Goal: Navigation & Orientation: Find specific page/section

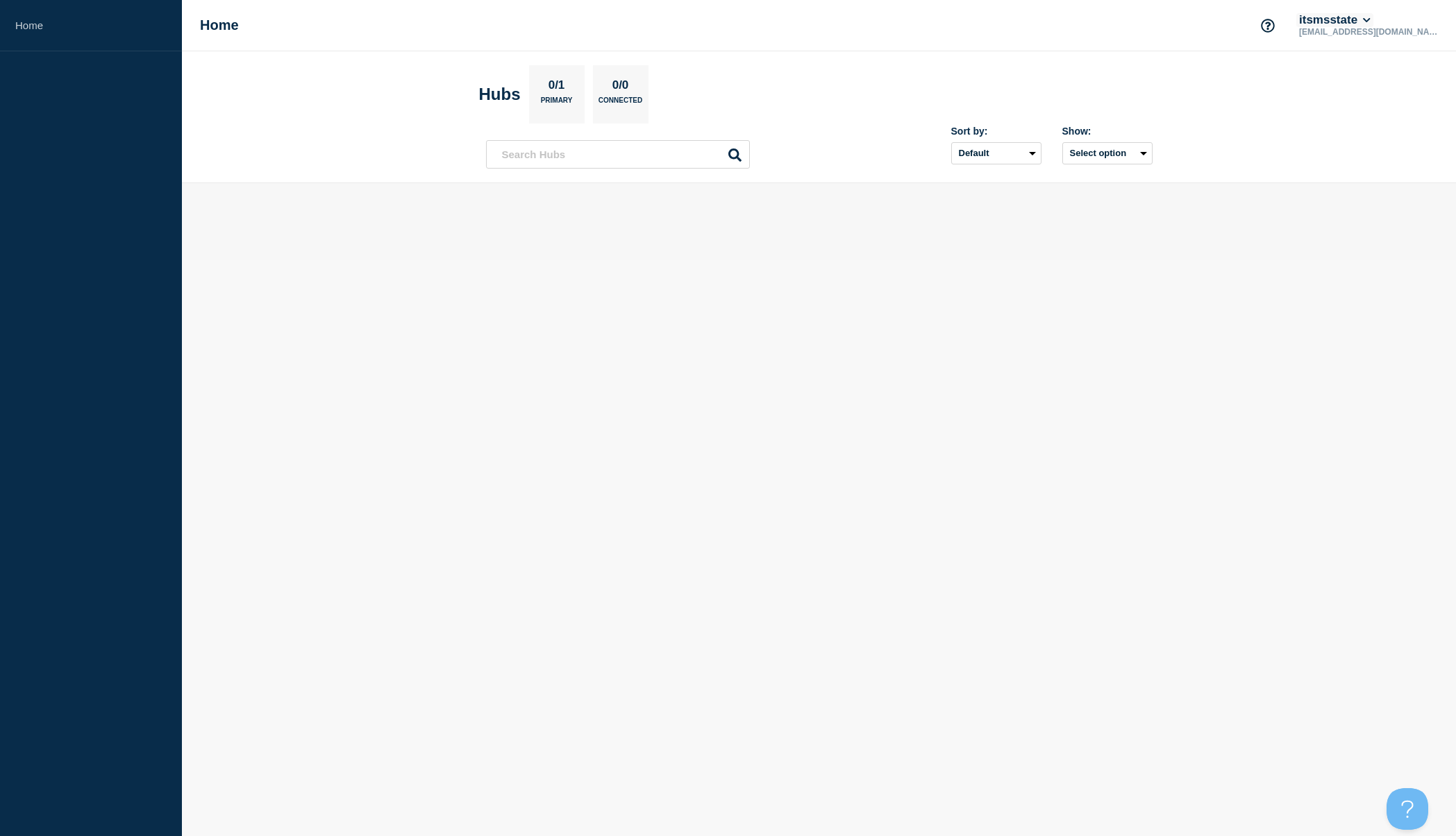
click at [1371, 18] on icon at bounding box center [1366, 19] width 7 height 8
click at [1122, 438] on body "Home Home itsmsstate [EMAIL_ADDRESS][DOMAIN_NAME] Account itsmsstate User User …" at bounding box center [728, 418] width 1456 height 836
click at [22, 31] on link "Home" at bounding box center [91, 26] width 182 height 52
click at [559, 85] on p "0/1" at bounding box center [556, 88] width 27 height 18
click at [555, 99] on p "Primary" at bounding box center [557, 104] width 32 height 15
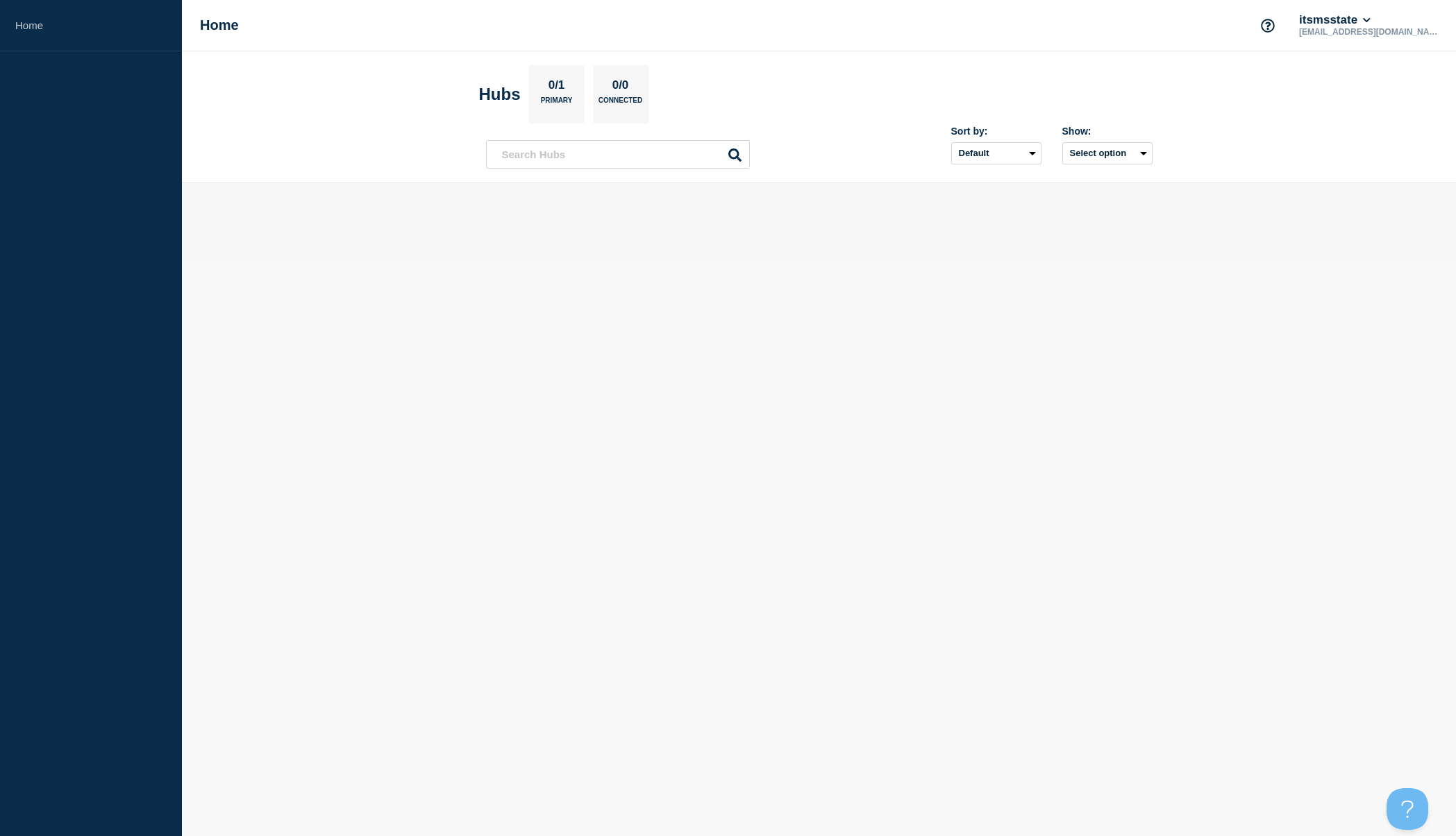
click at [621, 88] on p "0/0" at bounding box center [620, 88] width 27 height 18
click at [578, 143] on input "text" at bounding box center [617, 154] width 264 height 29
click at [1120, 154] on button "Select option" at bounding box center [1107, 154] width 91 height 22
click at [1028, 153] on select "Default Last added Last updated Most active A-Z" at bounding box center [996, 154] width 91 height 22
click at [1374, 15] on button "itsmsstate" at bounding box center [1334, 19] width 77 height 14
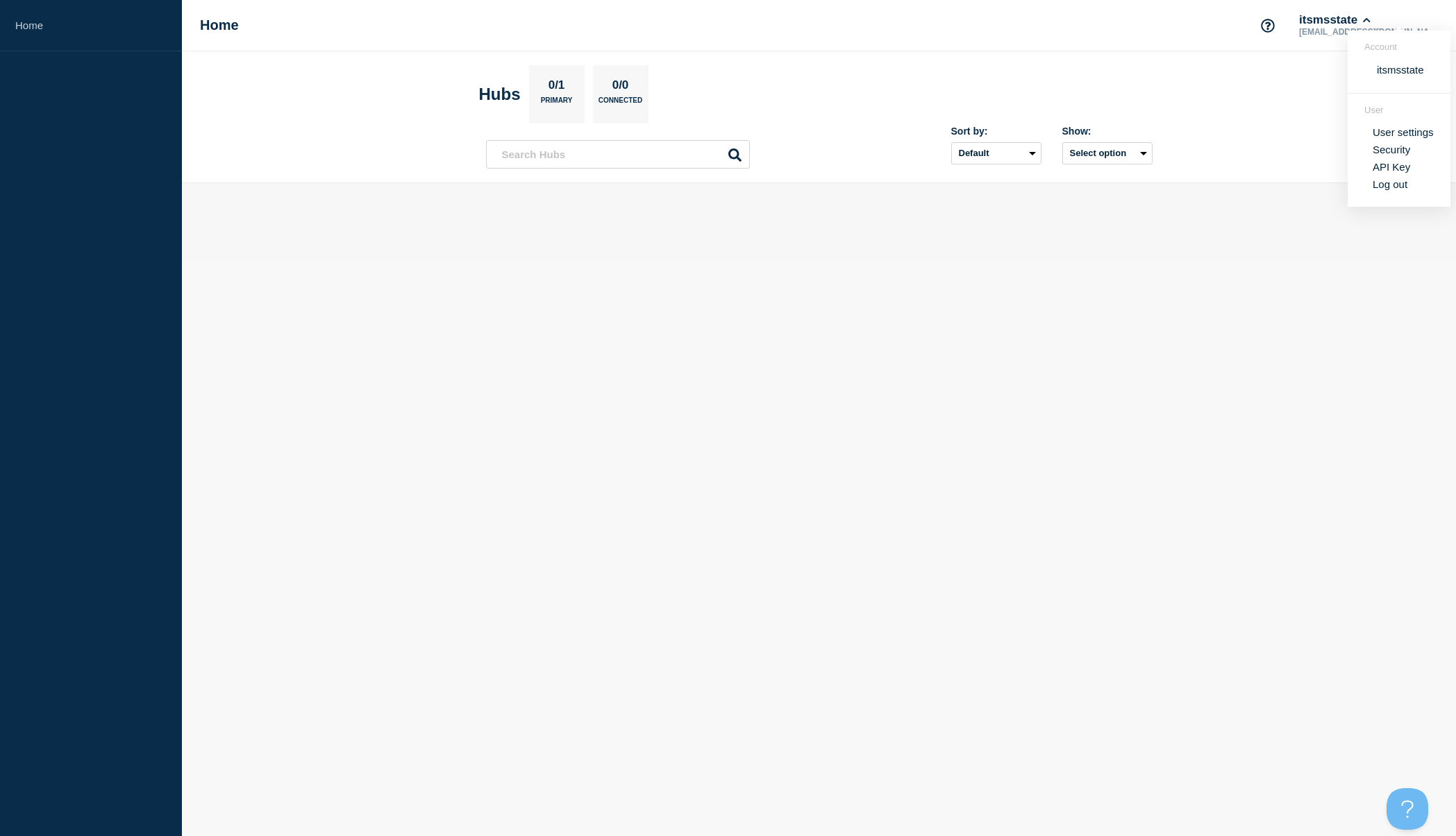
click at [295, 227] on main at bounding box center [819, 221] width 1274 height 77
click at [147, 102] on aside "Home" at bounding box center [91, 418] width 182 height 836
click at [74, 88] on aside "Home" at bounding box center [91, 418] width 182 height 836
click at [1275, 27] on icon "Support" at bounding box center [1267, 25] width 14 height 14
click at [74, 302] on aside "Home" at bounding box center [91, 418] width 182 height 836
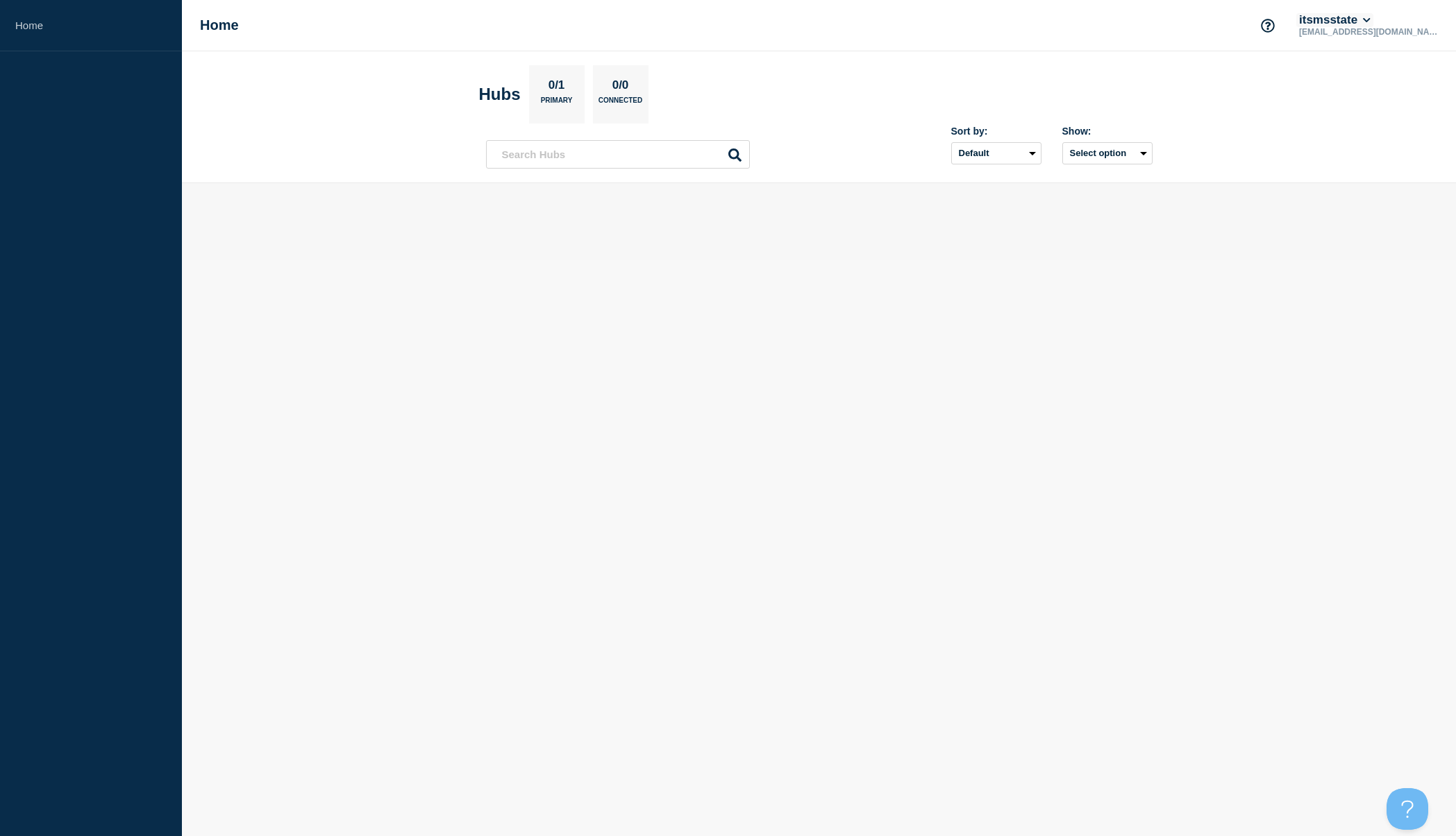
click at [1374, 23] on button "itsmsstate" at bounding box center [1334, 19] width 77 height 14
click at [1397, 135] on link "User settings" at bounding box center [1403, 132] width 61 height 12
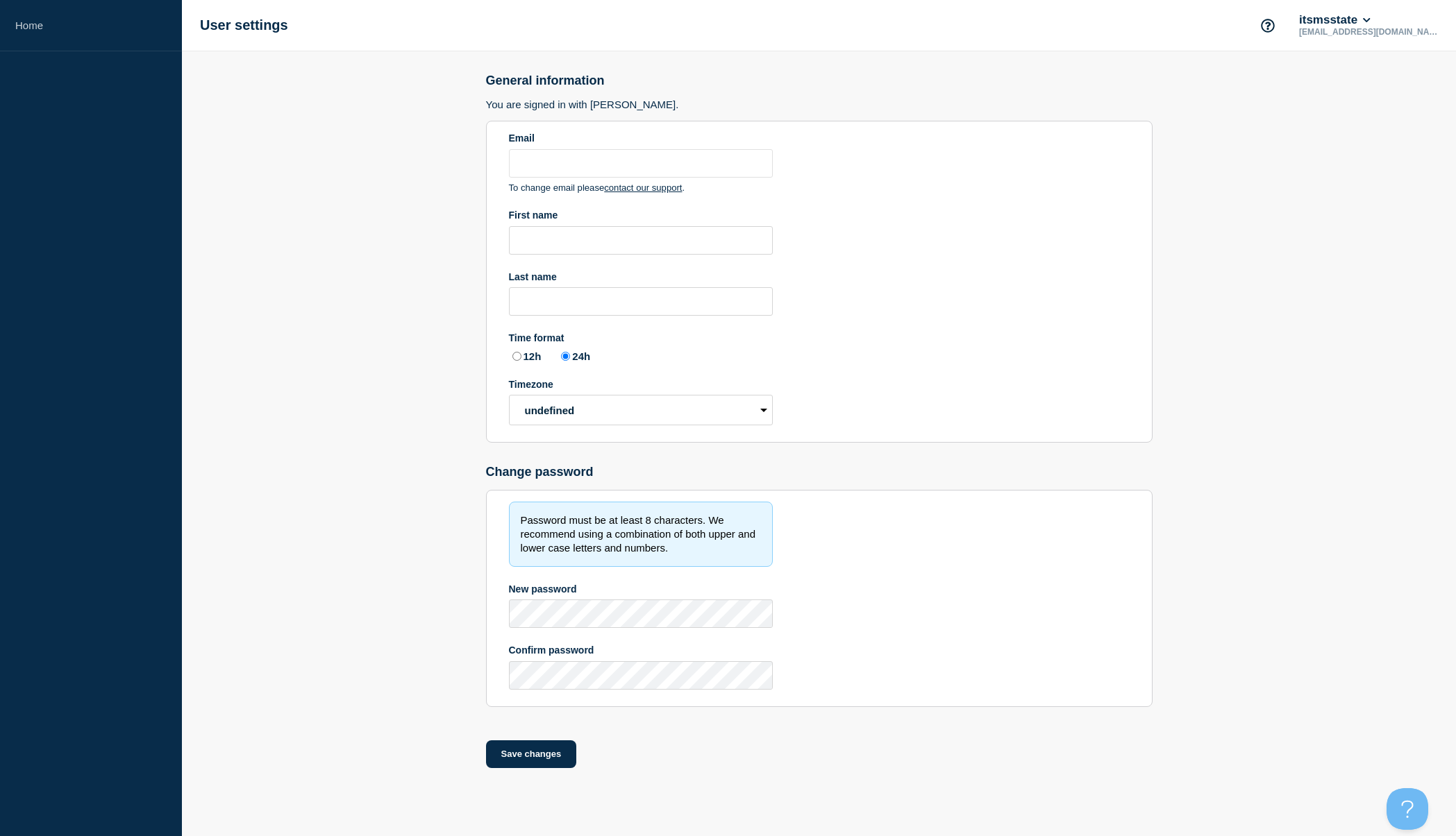
type input "[EMAIL_ADDRESS][DOMAIN_NAME]"
radio input "true"
select select "hub"
click at [1371, 23] on icon at bounding box center [1366, 19] width 7 height 8
click at [1343, 245] on main "General information You are signed in with SAML. Email rlw18@msstate.edu To cha…" at bounding box center [819, 426] width 1274 height 750
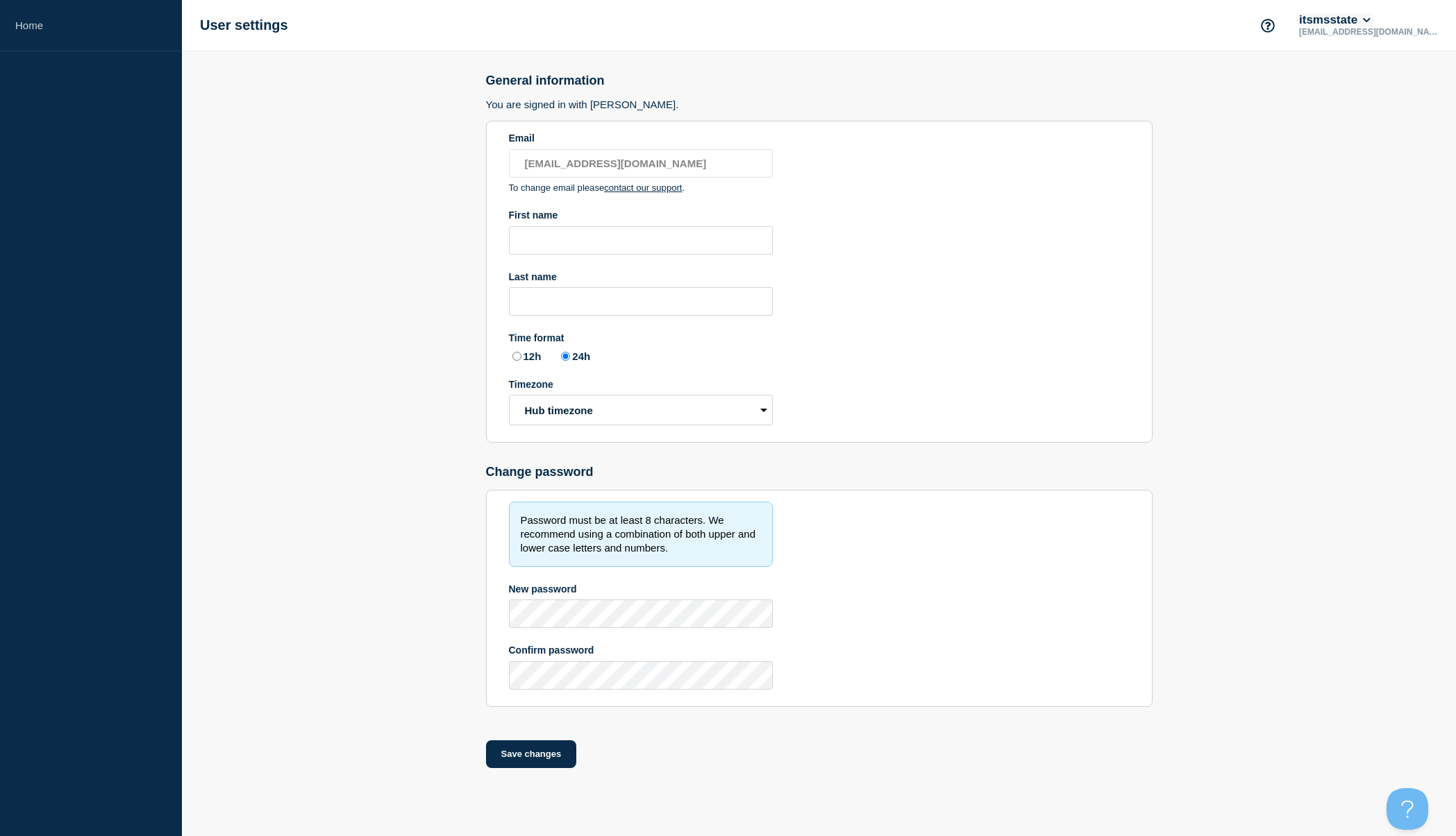
click at [1374, 17] on button "itsmsstate" at bounding box center [1334, 19] width 77 height 14
click at [1299, 128] on main "General information You are signed in with SAML. Email rlw18@msstate.edu To cha…" at bounding box center [819, 426] width 1274 height 750
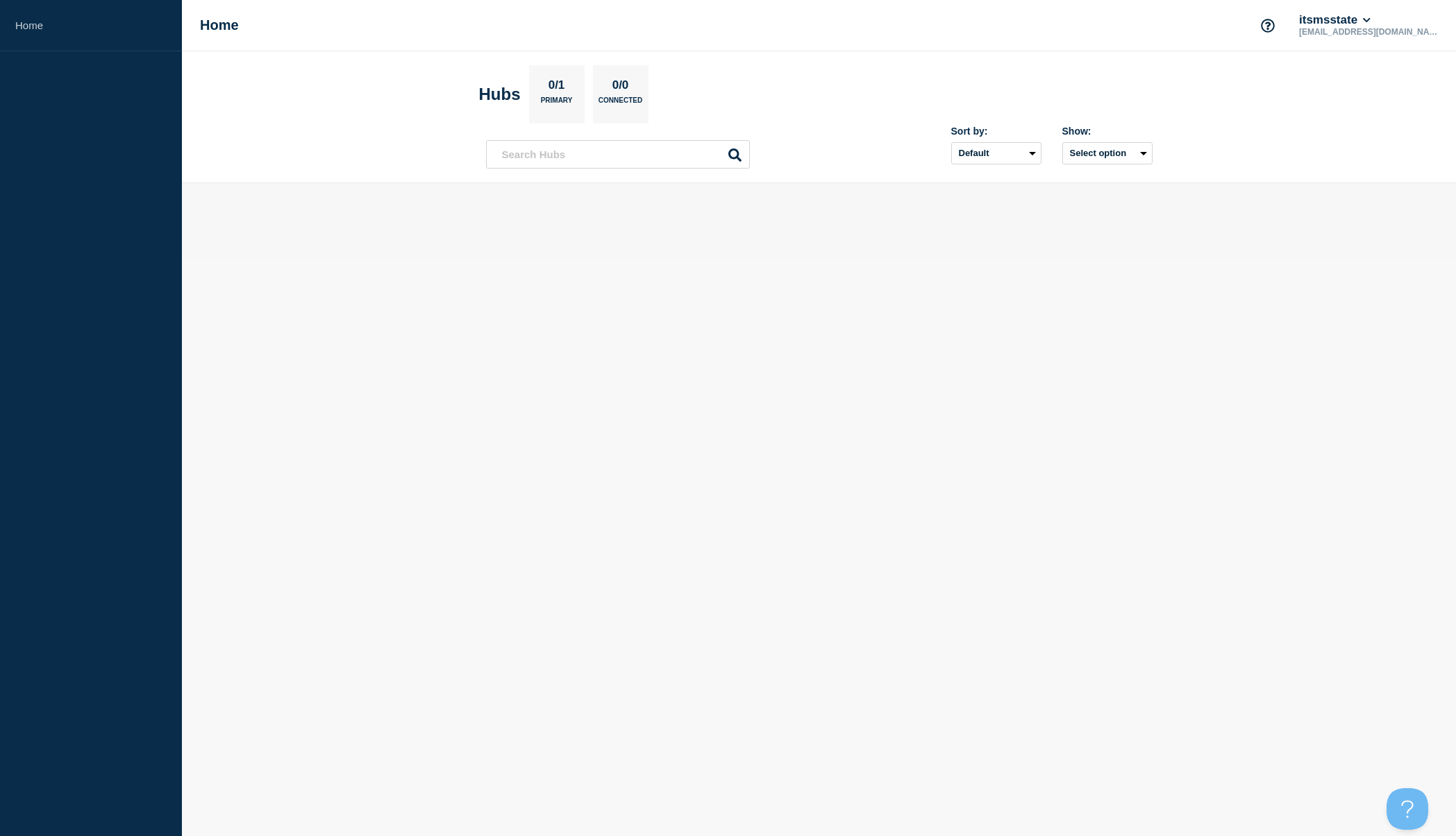
click at [127, 475] on aside "Home" at bounding box center [91, 418] width 182 height 836
click at [20, 254] on aside "Home" at bounding box center [91, 418] width 182 height 836
click at [218, 29] on h1 "Home" at bounding box center [219, 25] width 39 height 16
click at [27, 27] on link "Home" at bounding box center [91, 26] width 182 height 52
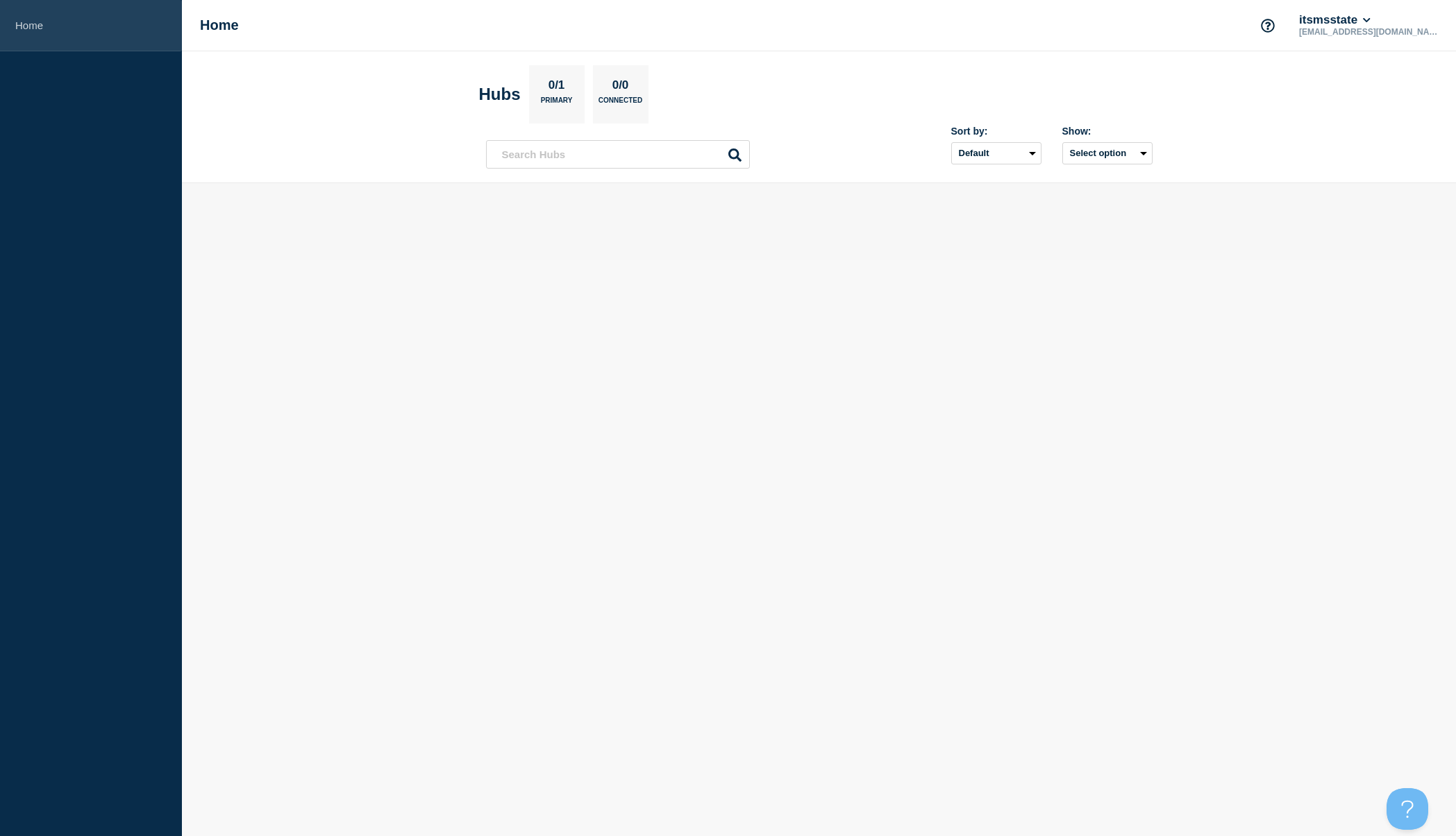
click at [26, 27] on link "Home" at bounding box center [91, 26] width 182 height 52
click at [503, 99] on h2 "Hubs" at bounding box center [500, 94] width 42 height 19
click at [557, 84] on p "0/1" at bounding box center [556, 88] width 27 height 18
click at [564, 88] on p "0/1" at bounding box center [556, 88] width 27 height 18
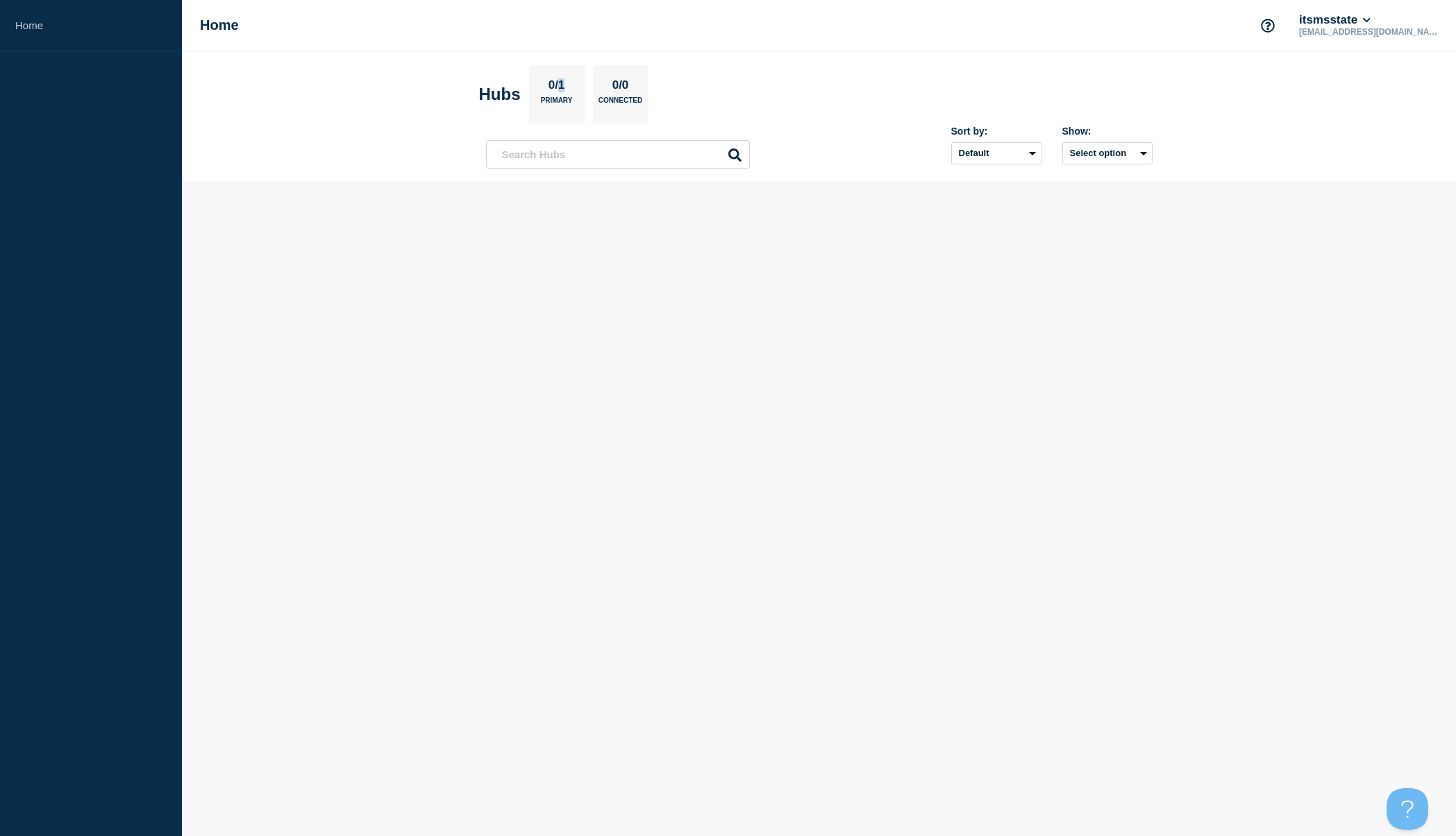
click at [564, 88] on p "0/1" at bounding box center [556, 88] width 27 height 18
click at [614, 92] on p "0/0" at bounding box center [620, 88] width 27 height 18
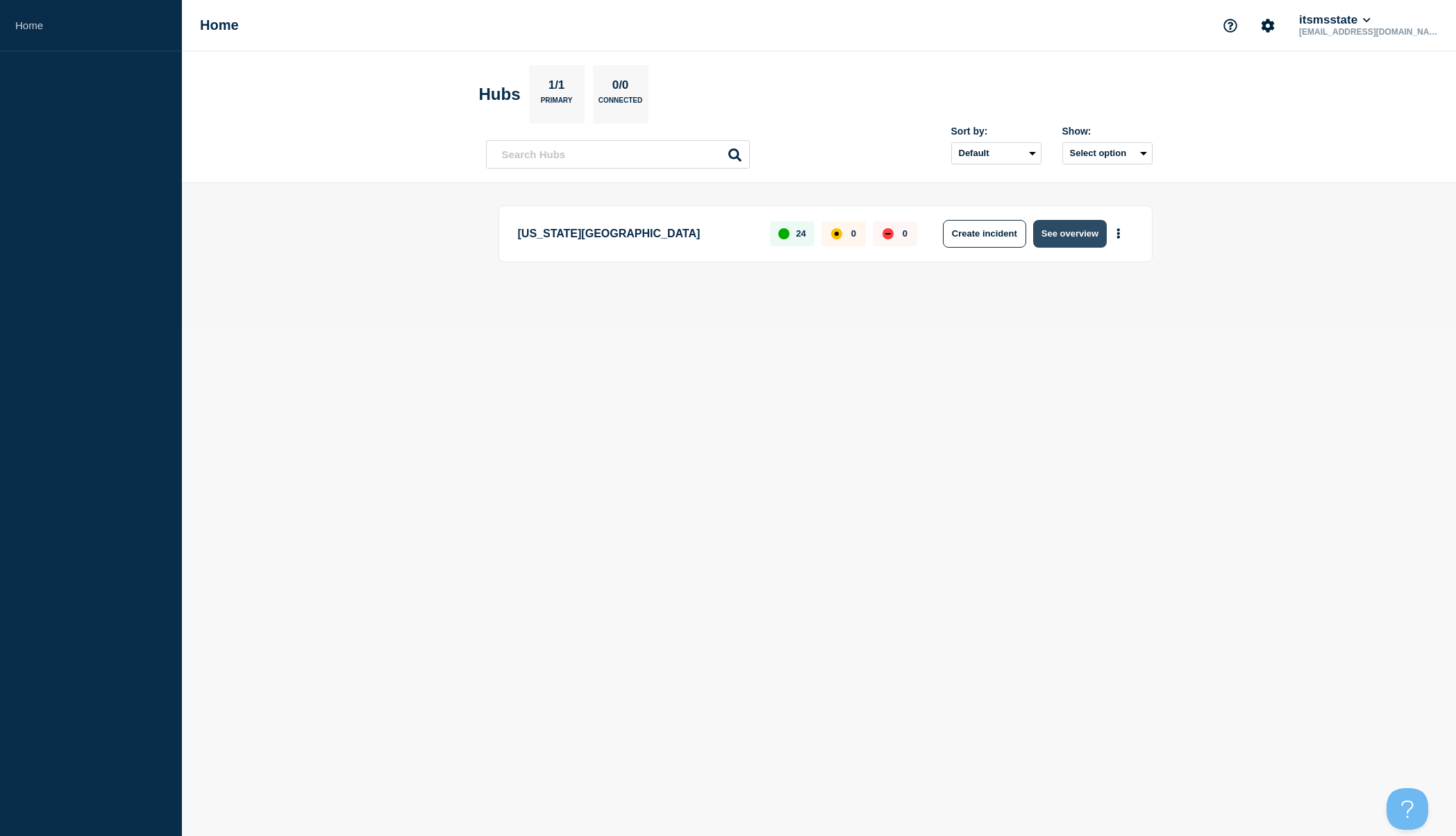
click at [1051, 235] on button "See overview" at bounding box center [1070, 234] width 74 height 28
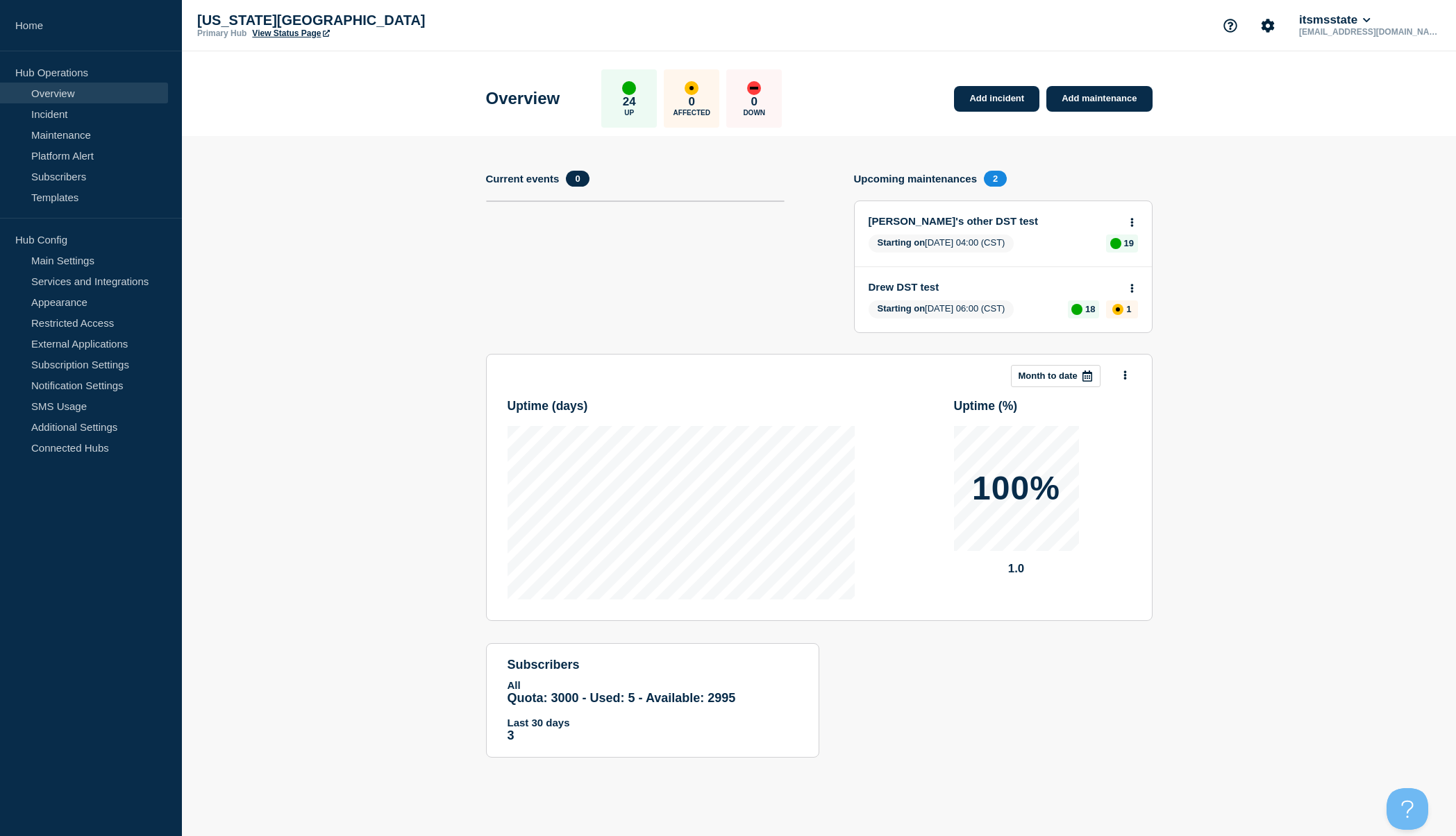
click at [622, 698] on span "Quota: 3000 - Used: 5 - Available: 2995" at bounding box center [622, 698] width 228 height 14
click at [606, 699] on span "Quota: 3000 - Used: 5 - Available: 2995" at bounding box center [622, 698] width 228 height 14
click at [573, 700] on span "Quota: 3000 - Used: 5 - Available: 2995" at bounding box center [622, 698] width 228 height 14
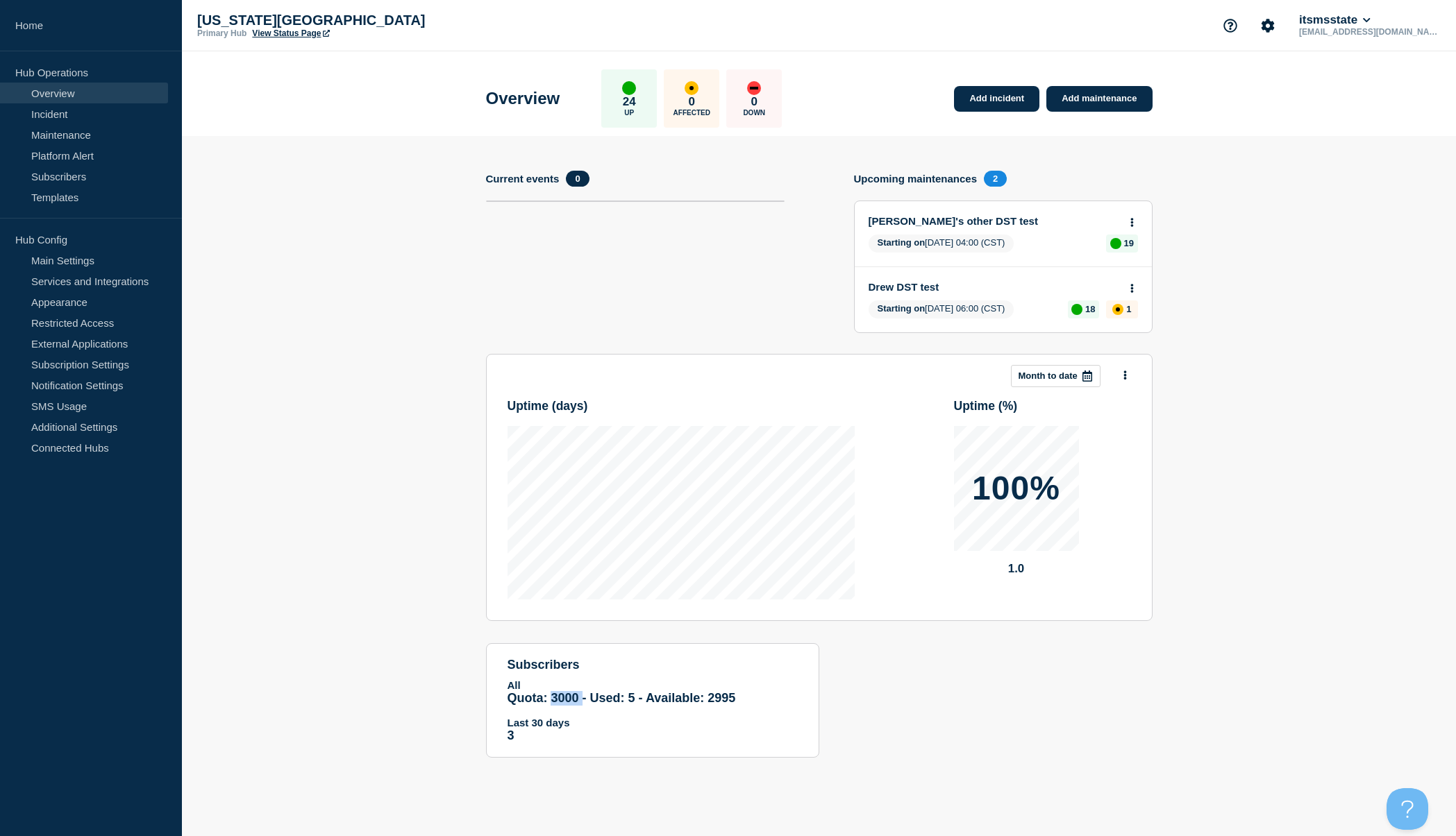
click at [573, 700] on span "Quota: 3000 - Used: 5 - Available: 2995" at bounding box center [622, 698] width 228 height 14
drag, startPoint x: 573, startPoint y: 700, endPoint x: 603, endPoint y: 696, distance: 30.3
click at [573, 700] on span "Quota: 3000 - Used: 5 - Available: 2995" at bounding box center [622, 698] width 228 height 14
